Goal: Information Seeking & Learning: Understand process/instructions

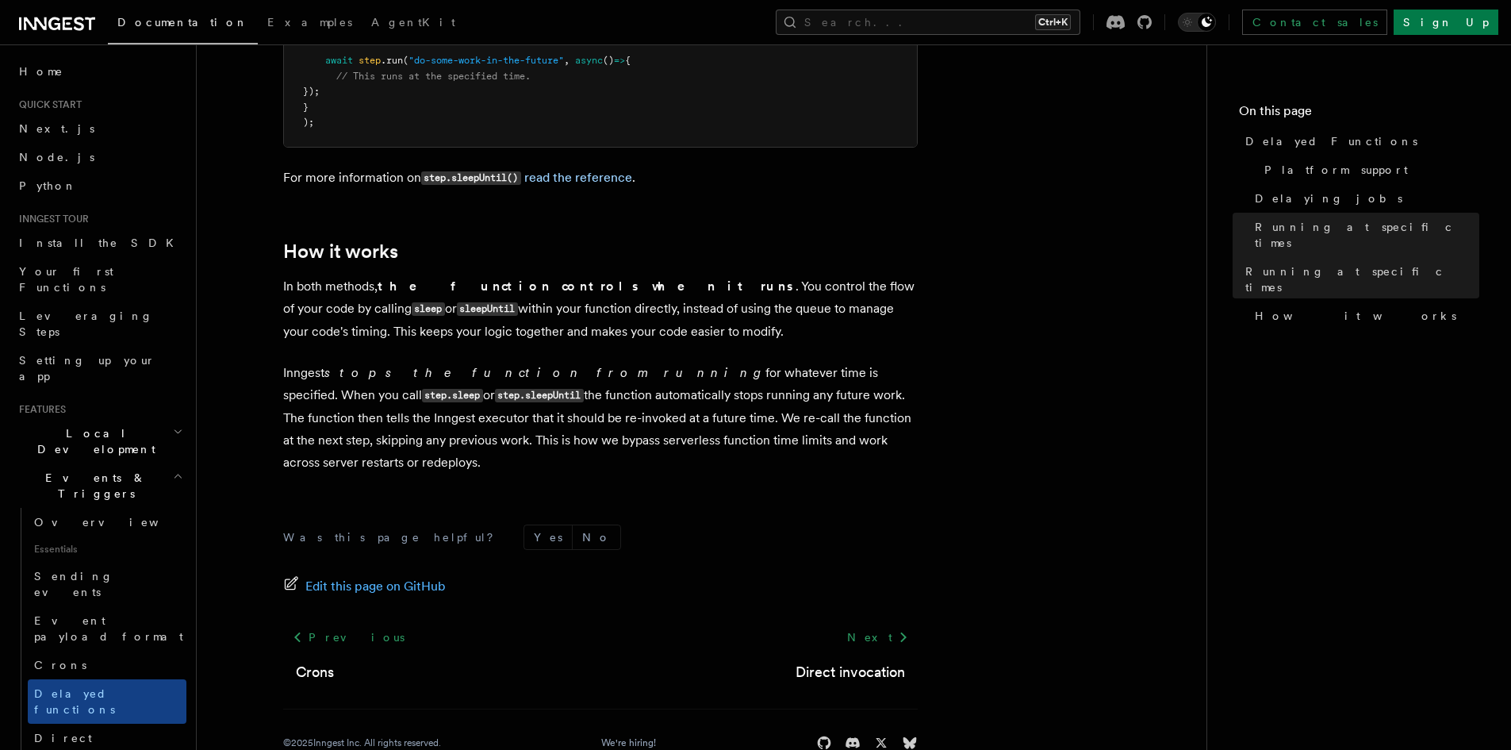
scroll to position [1341, 0]
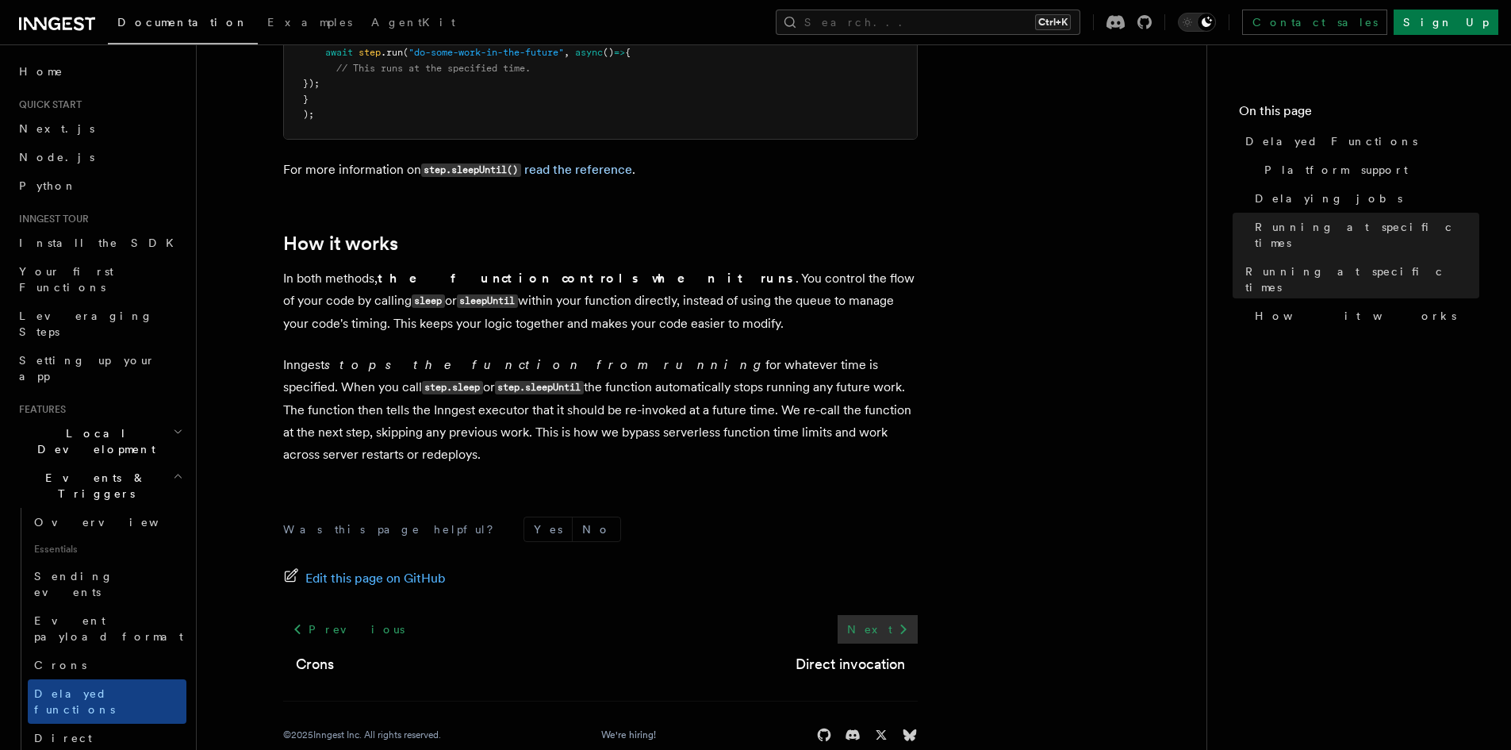
click at [885, 615] on link "Next" at bounding box center [878, 629] width 80 height 29
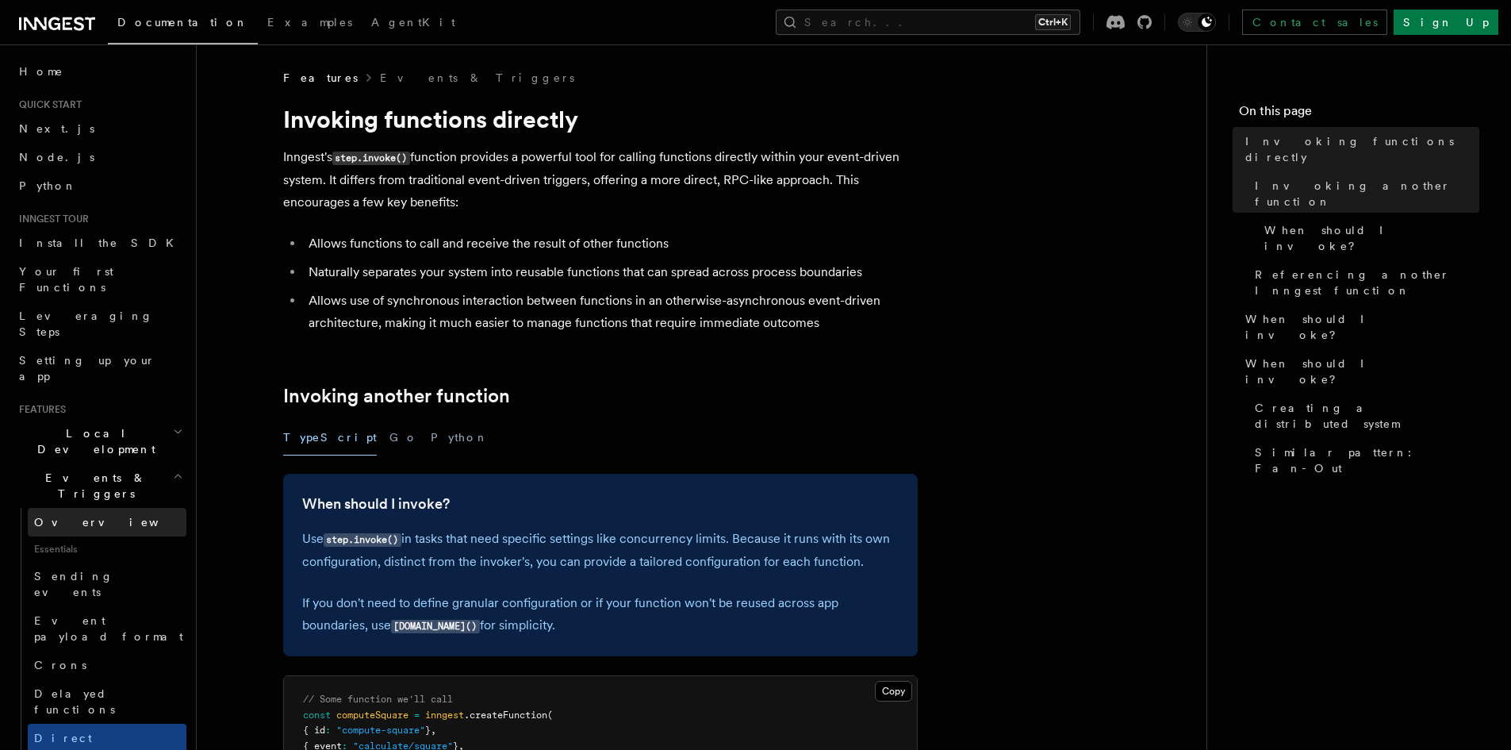
click at [68, 514] on span "Overview" at bounding box center [115, 522] width 163 height 16
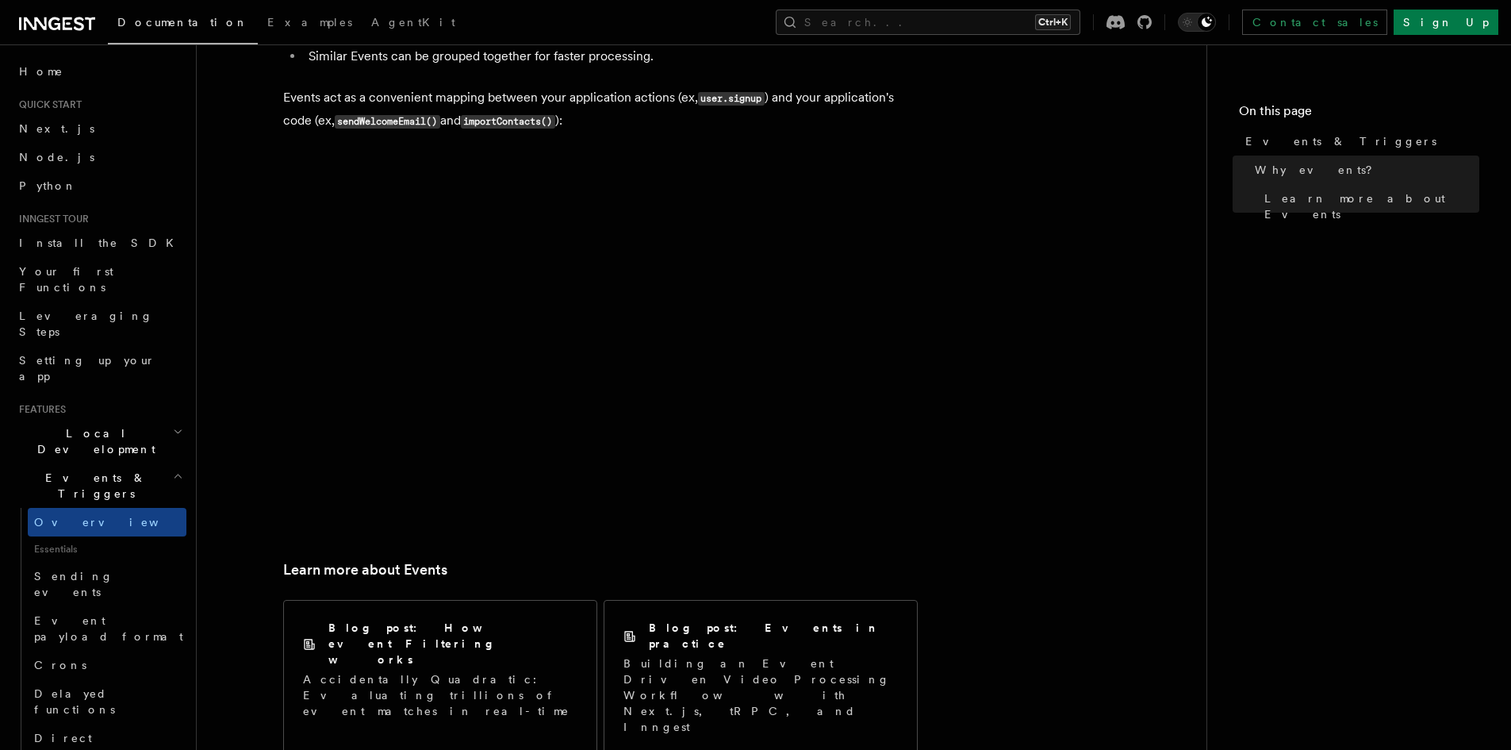
scroll to position [657, 0]
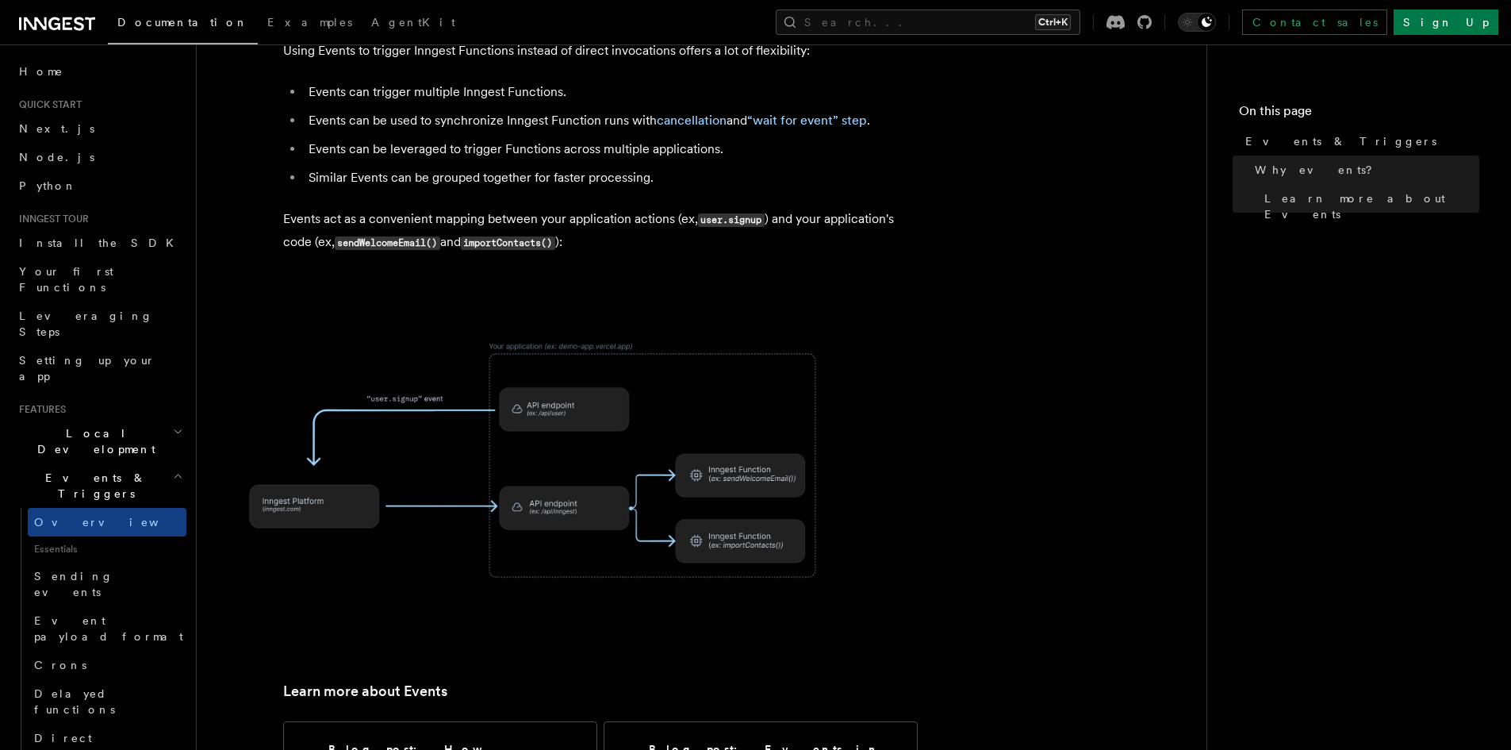
click at [598, 402] on img at bounding box center [539, 460] width 635 height 331
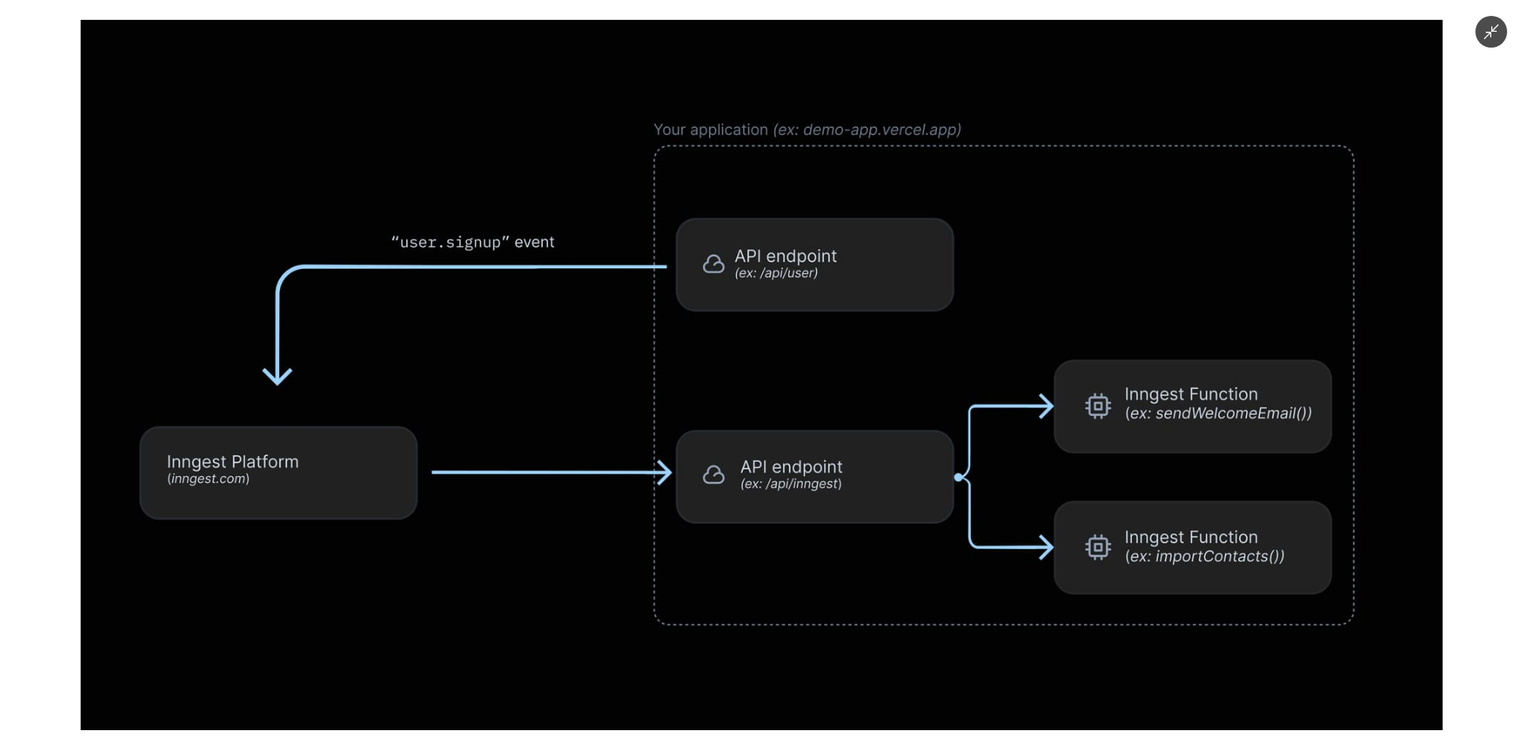
click at [1485, 48] on div at bounding box center [761, 375] width 1523 height 750
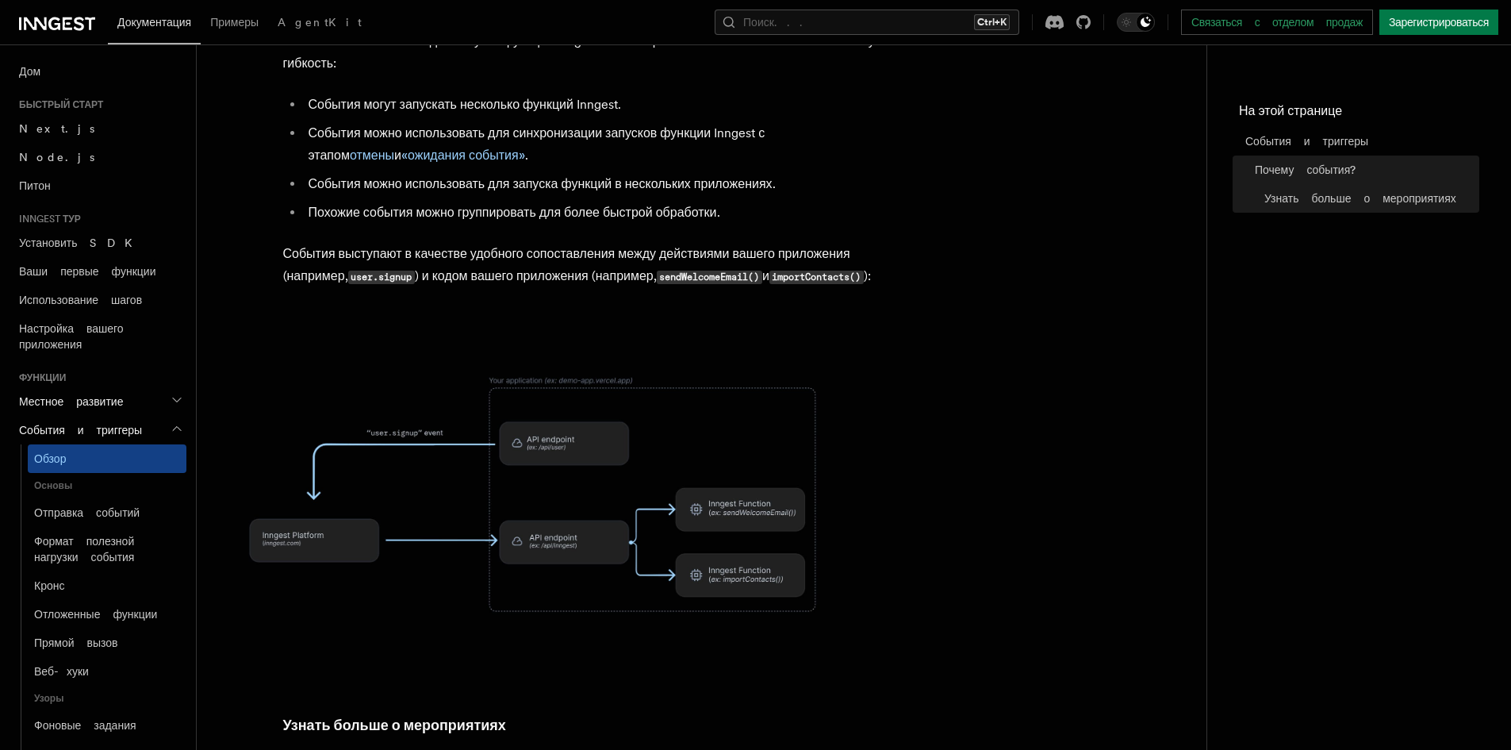
scroll to position [635, 0]
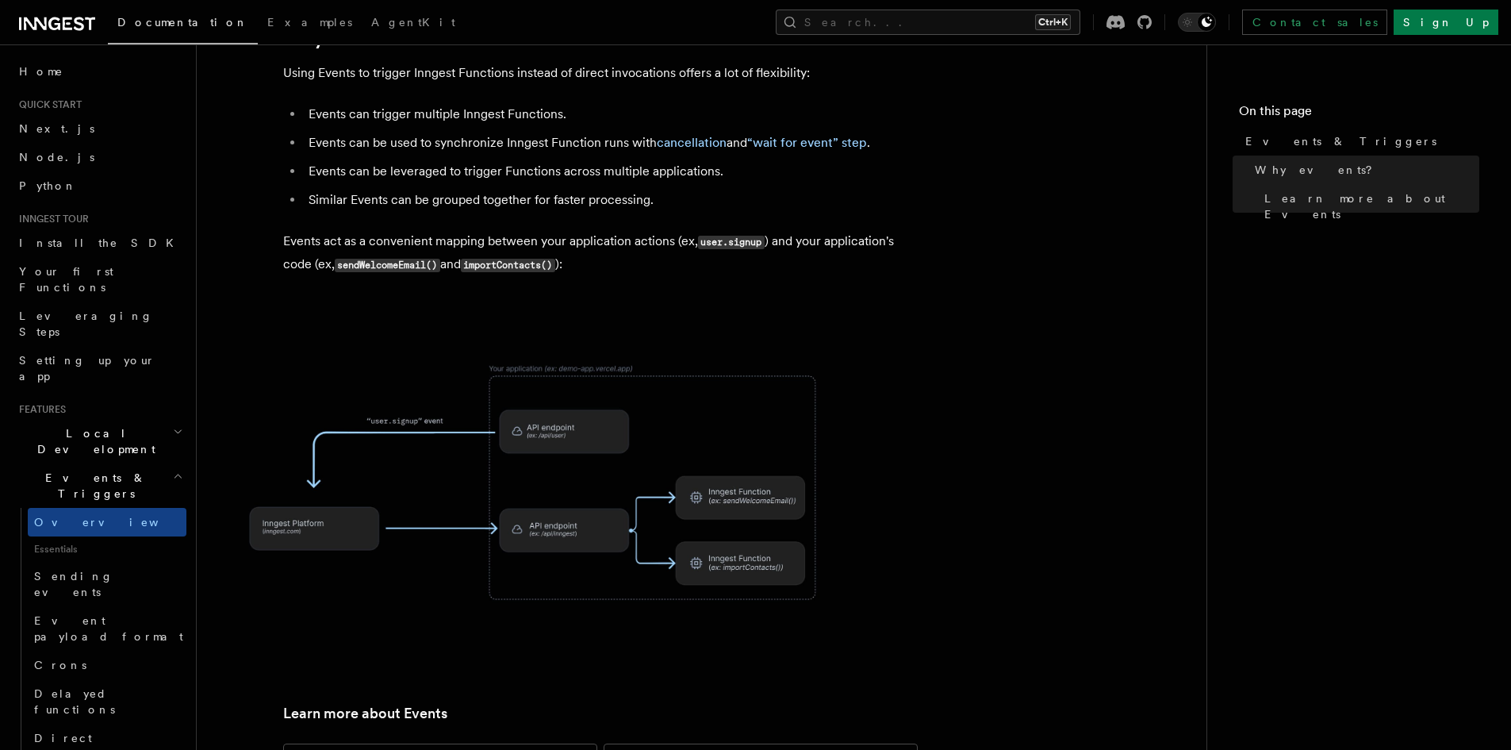
click at [52, 536] on span "Essentials" at bounding box center [107, 548] width 159 height 25
click at [851, 445] on img at bounding box center [539, 482] width 635 height 331
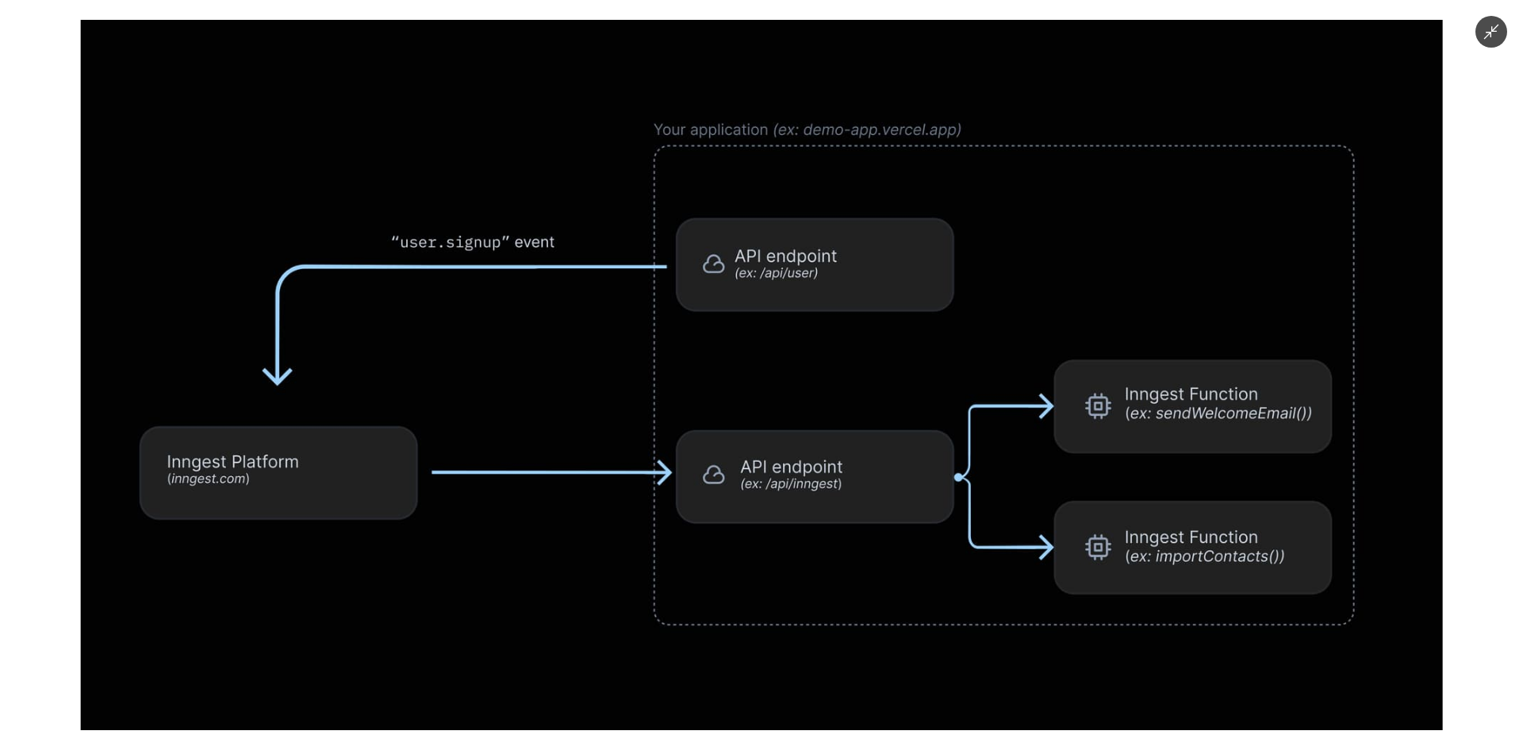
click at [1476, 40] on div at bounding box center [761, 375] width 1523 height 750
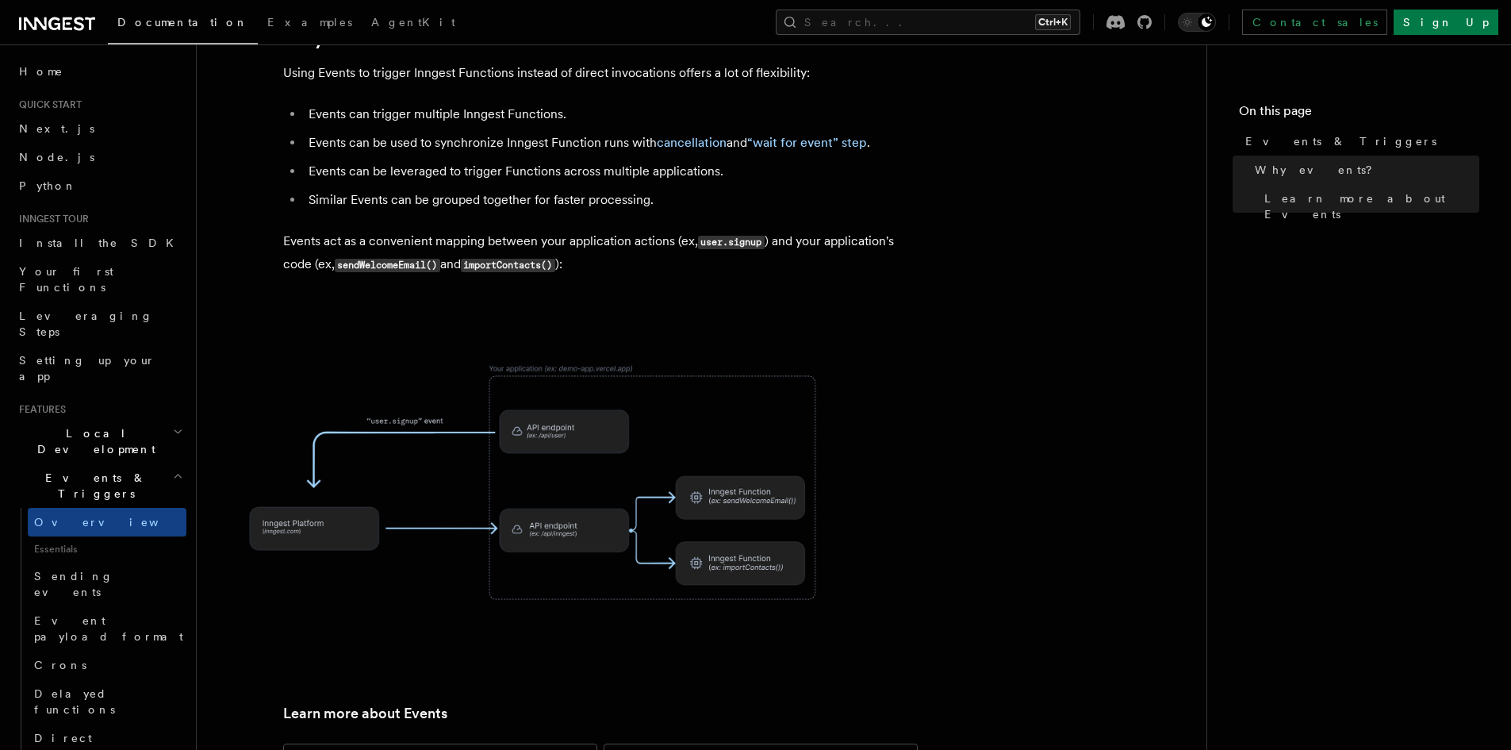
click at [88, 425] on span "Local Development" at bounding box center [93, 441] width 160 height 32
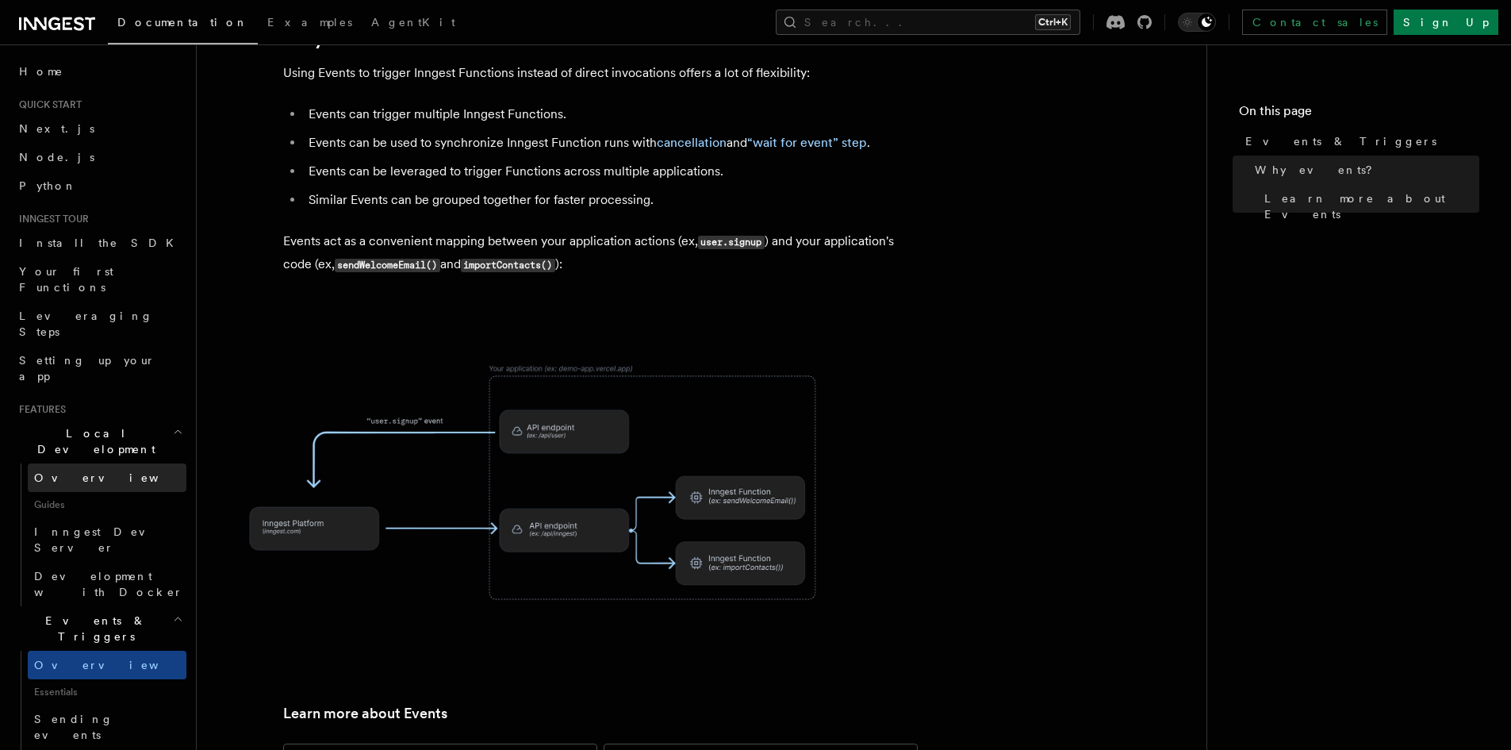
click at [93, 463] on link "Overview" at bounding box center [107, 477] width 159 height 29
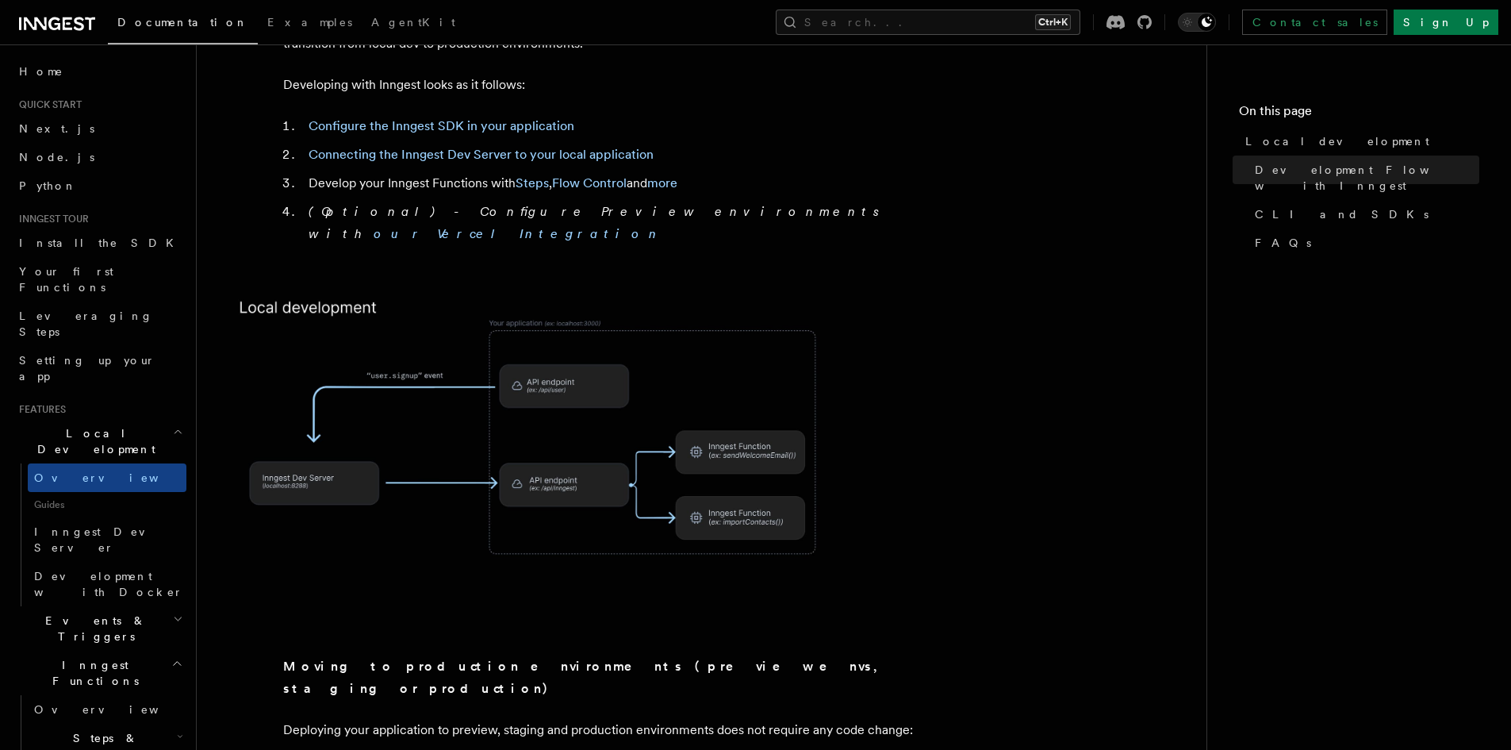
scroll to position [952, 0]
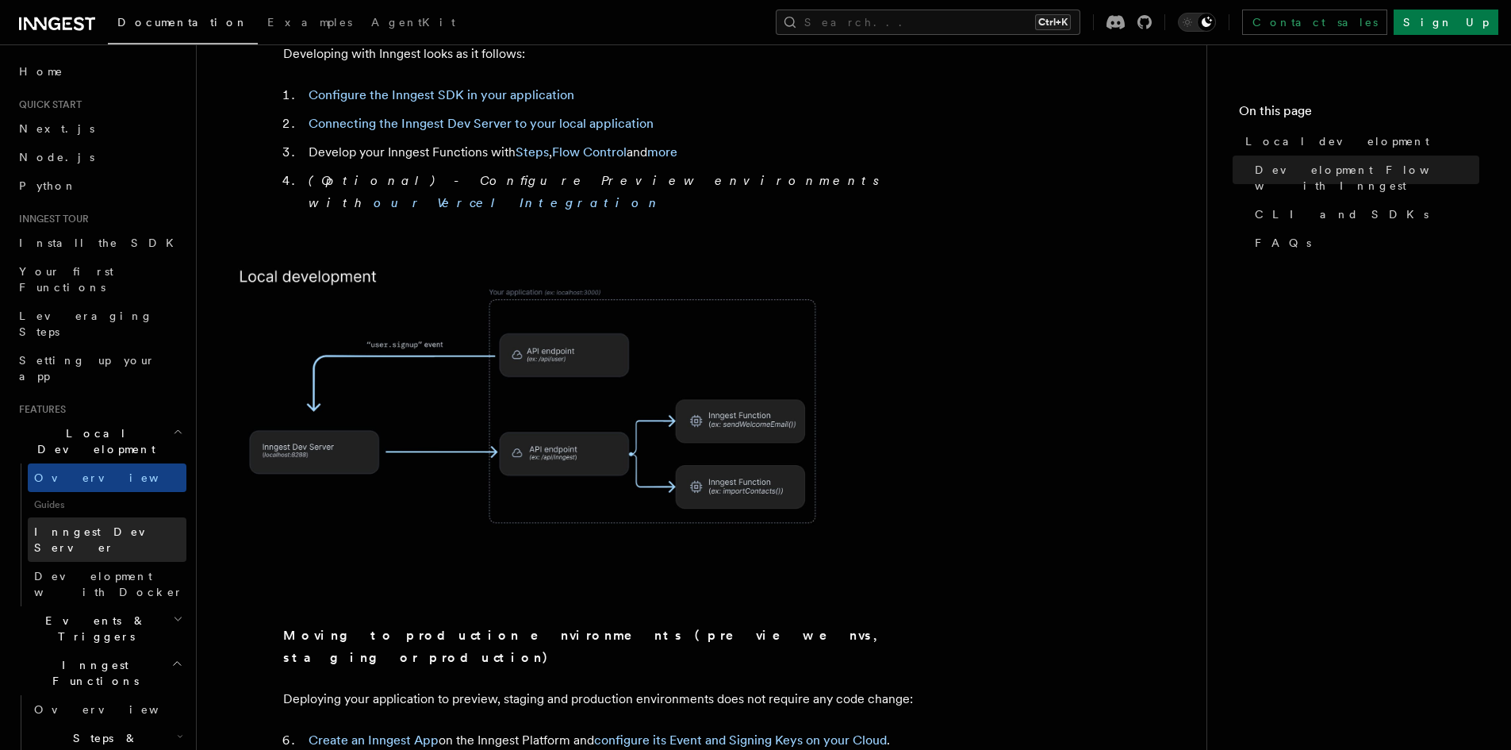
click at [112, 525] on span "Inngest Dev Server" at bounding box center [102, 539] width 136 height 29
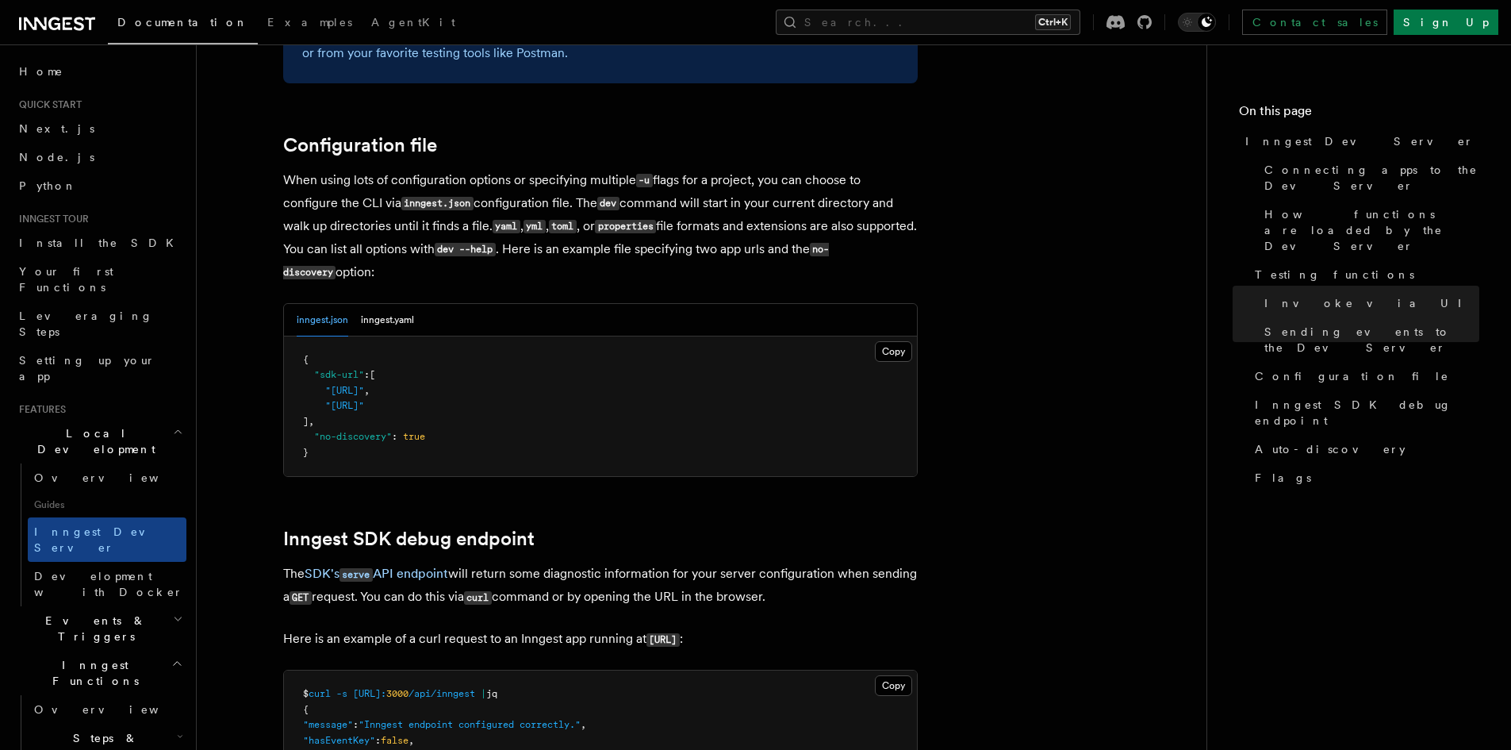
scroll to position [3332, 0]
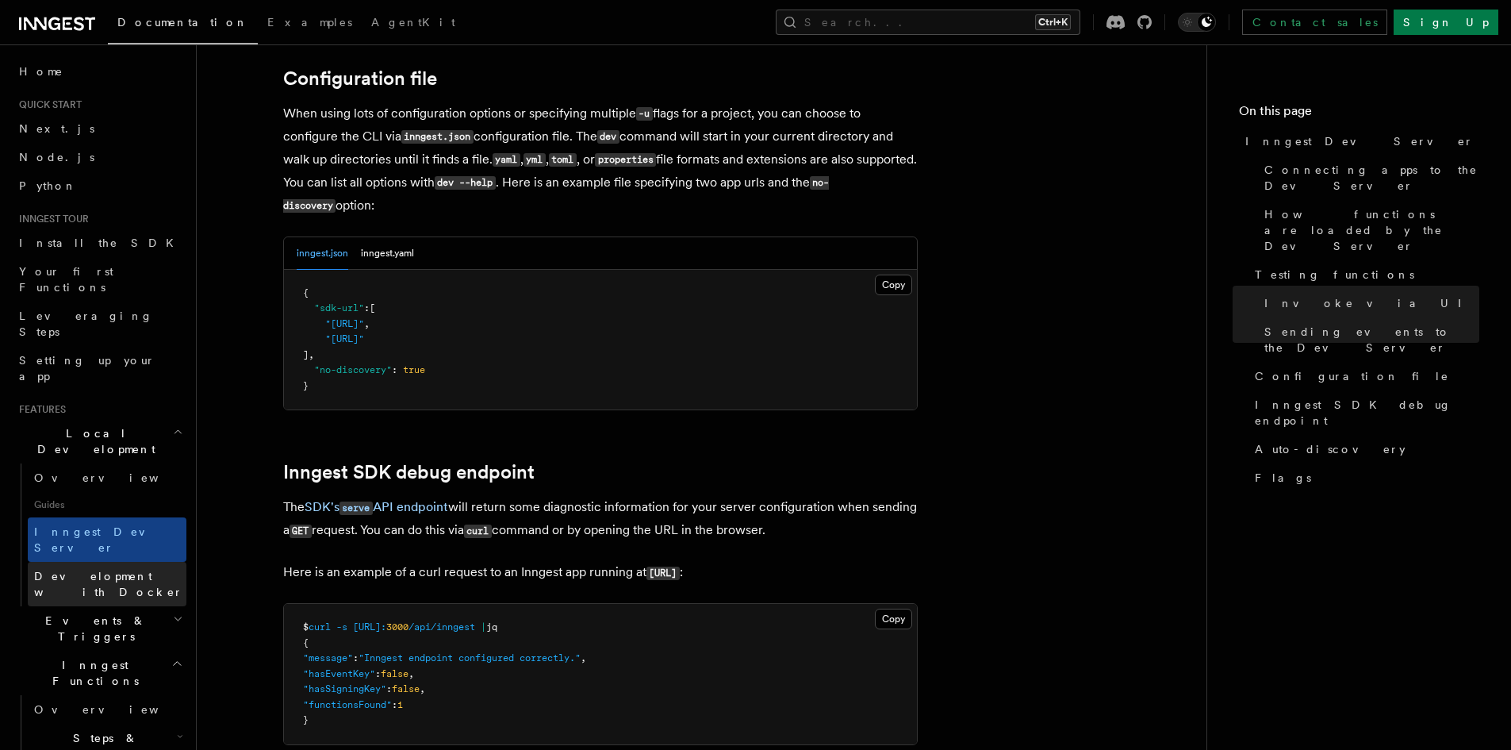
click at [121, 570] on span "Development with Docker" at bounding box center [108, 584] width 149 height 29
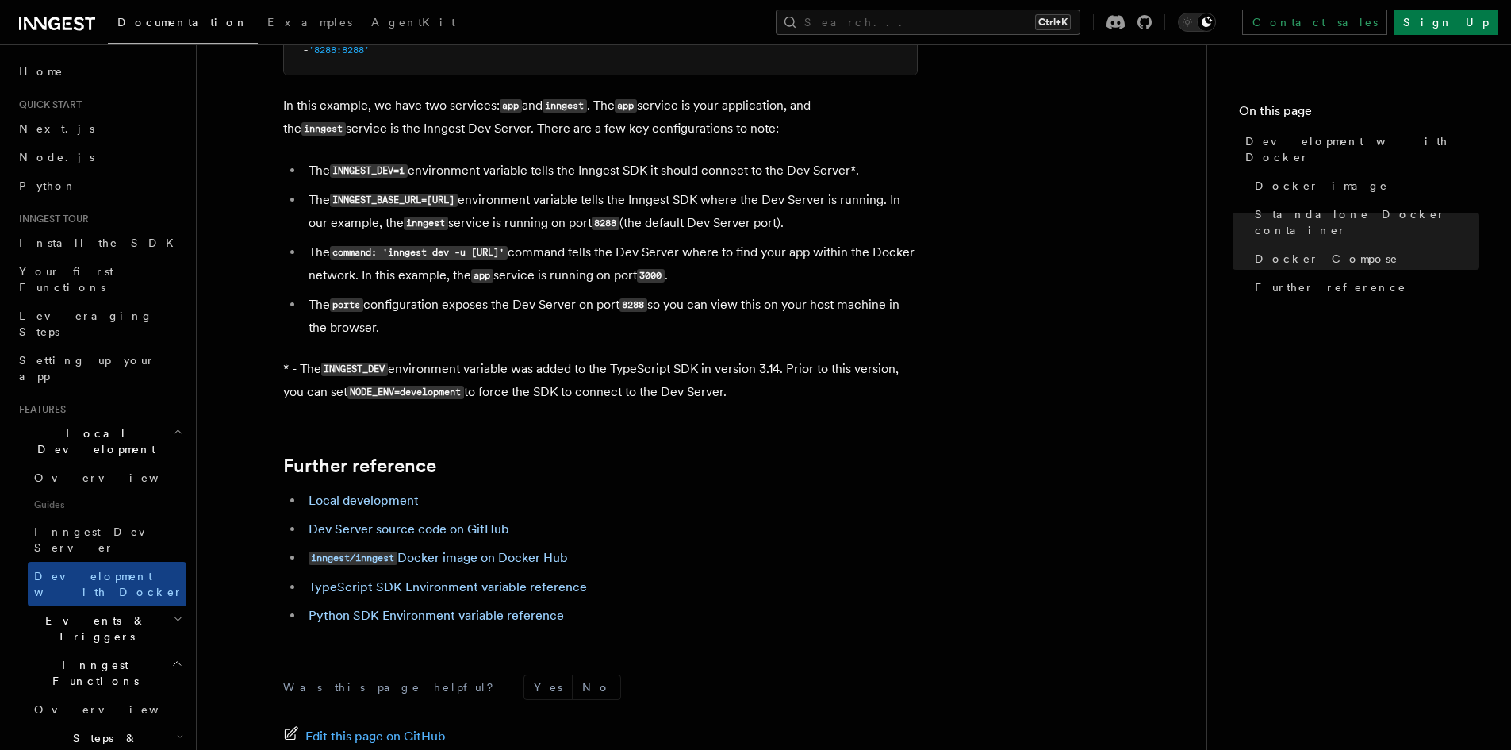
scroll to position [1507, 0]
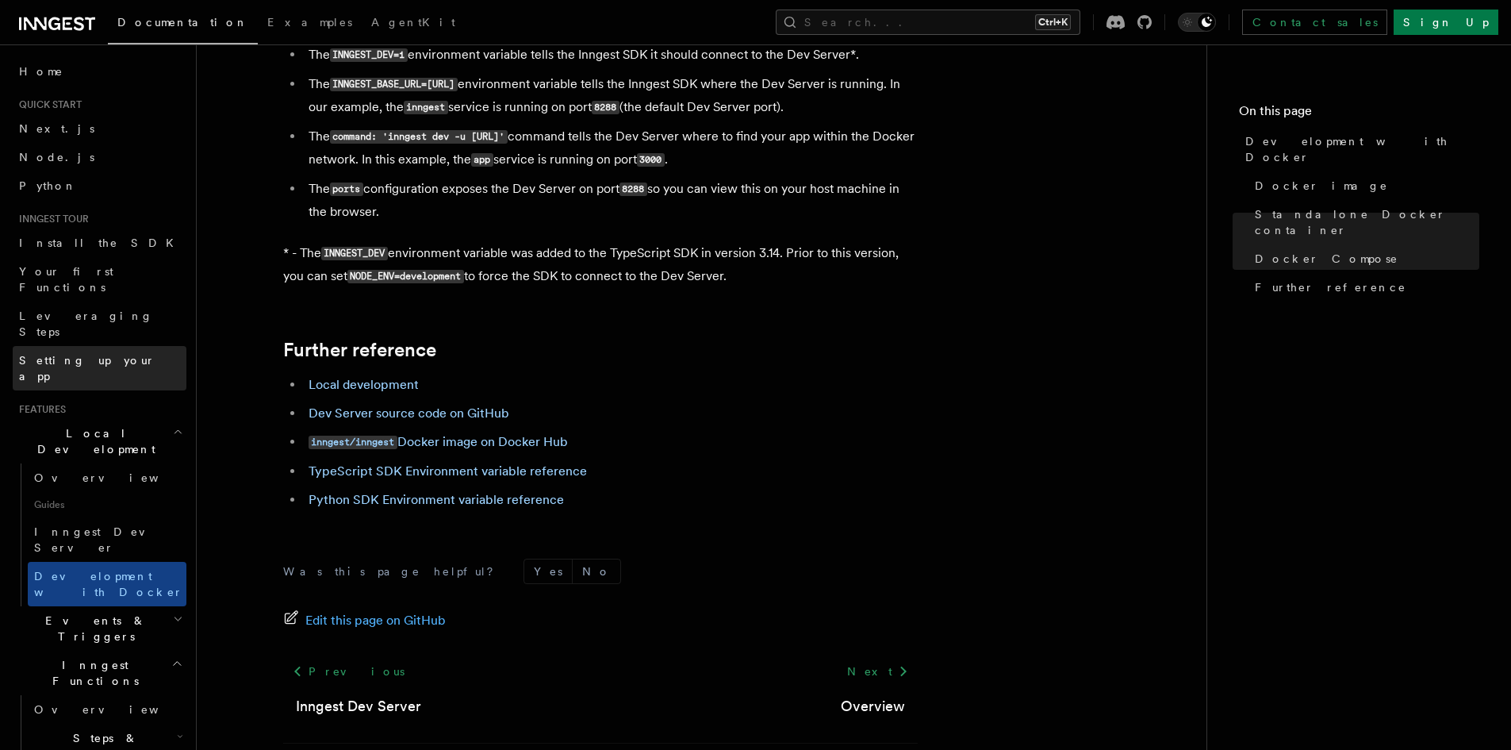
click at [121, 346] on link "Setting up your app" at bounding box center [100, 368] width 174 height 44
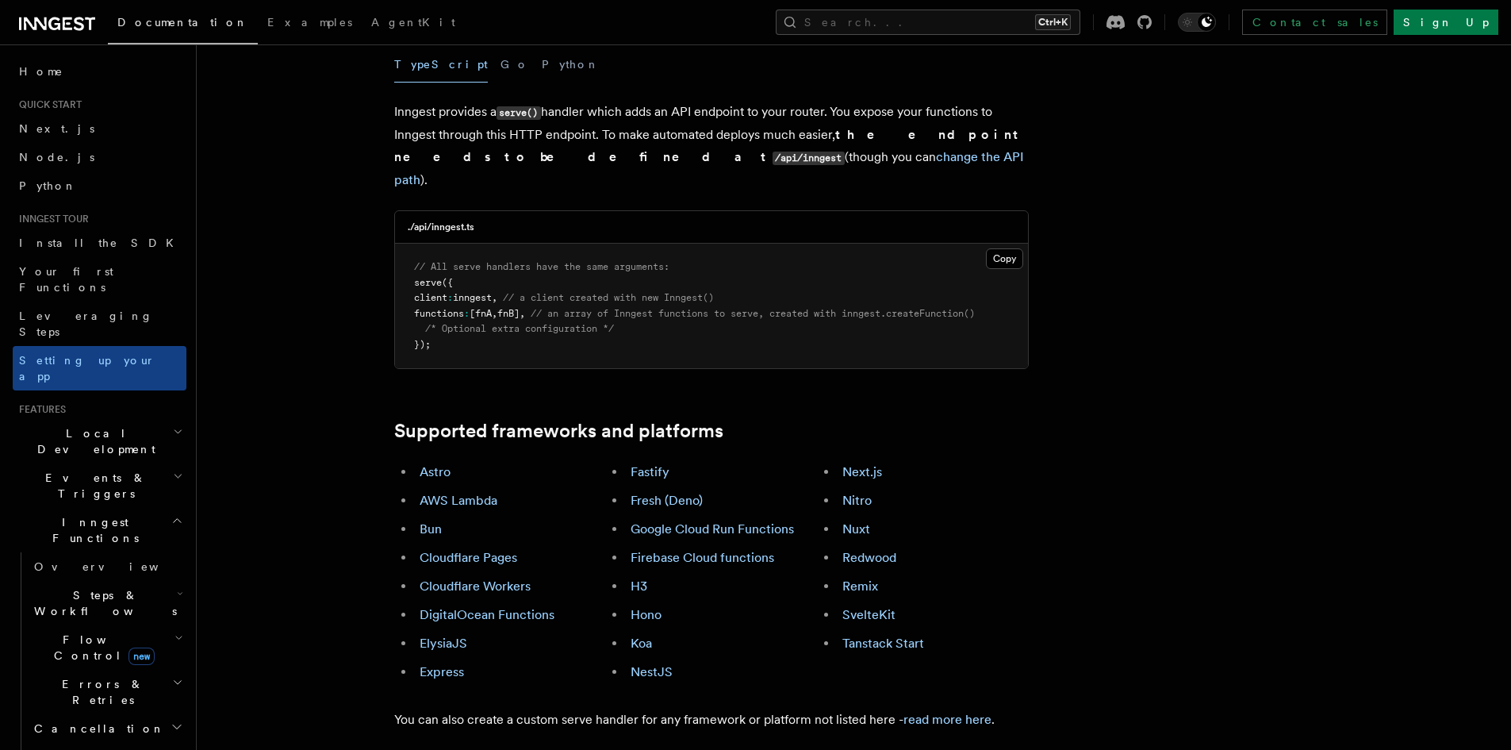
scroll to position [635, 0]
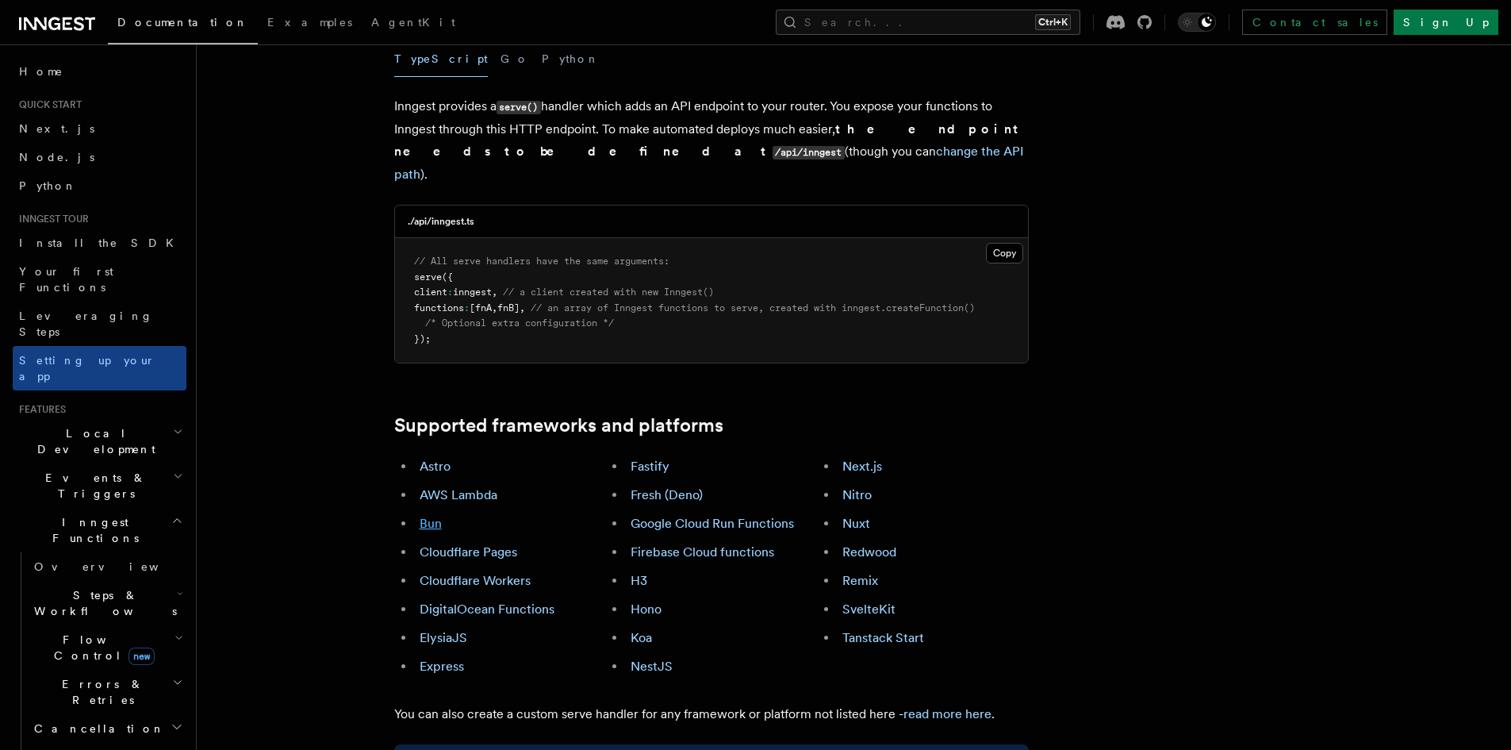
click at [431, 516] on link "Bun" at bounding box center [431, 523] width 22 height 15
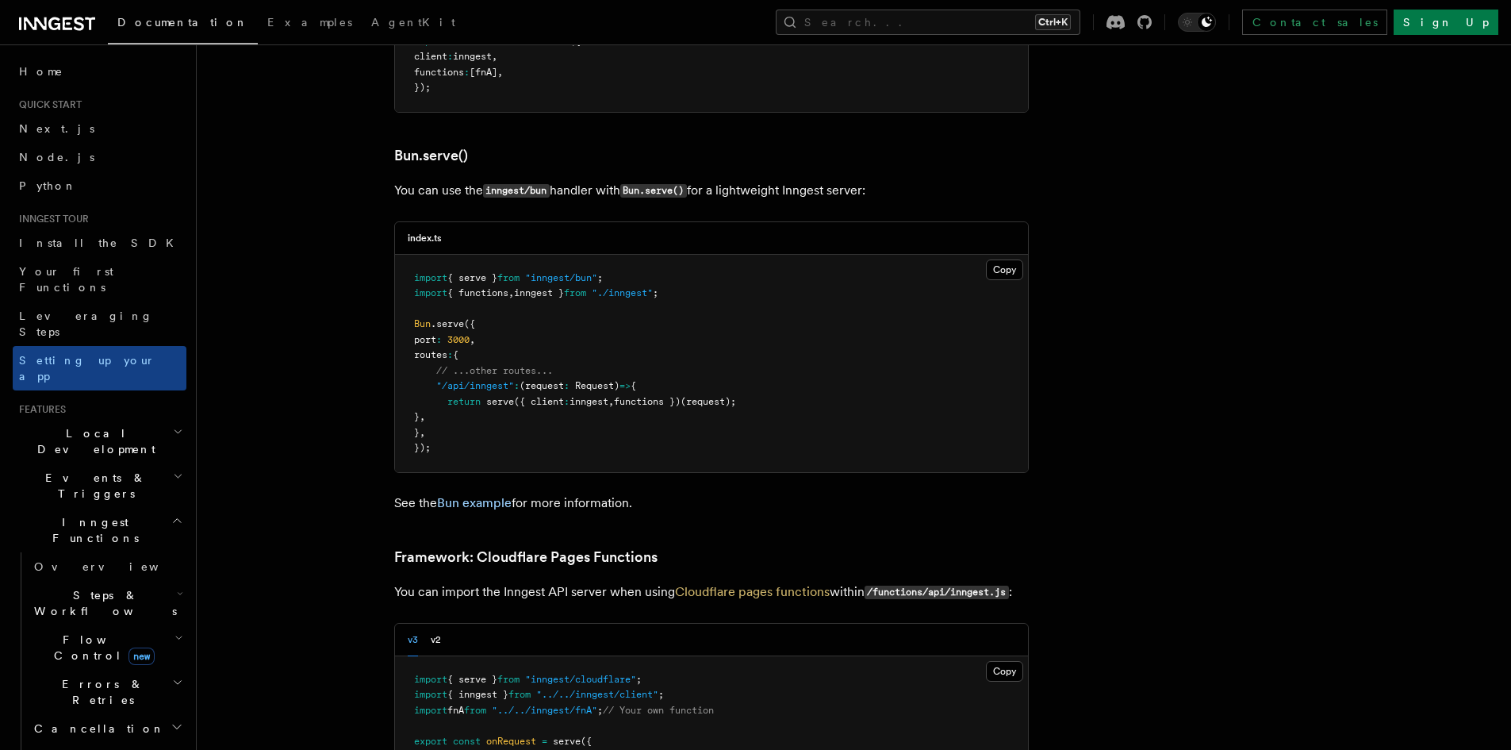
scroll to position [2048, 0]
click at [488, 494] on link "Bun example" at bounding box center [474, 501] width 75 height 15
